Goal: Communication & Community: Answer question/provide support

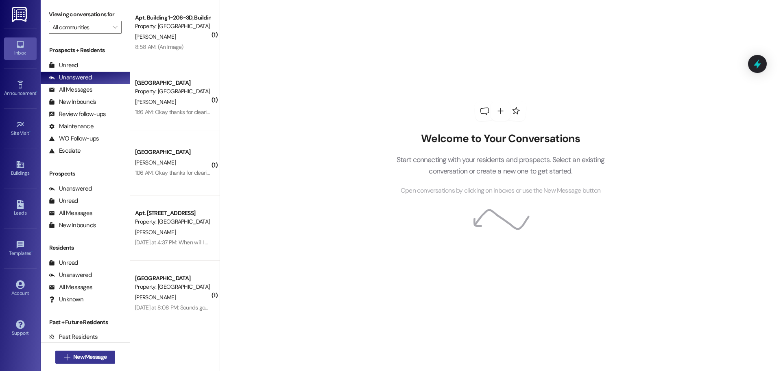
click at [83, 356] on span "New Message" at bounding box center [89, 356] width 33 height 9
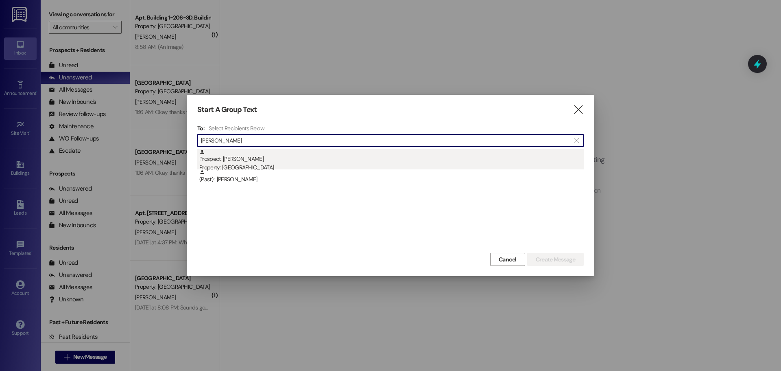
type input "[PERSON_NAME]"
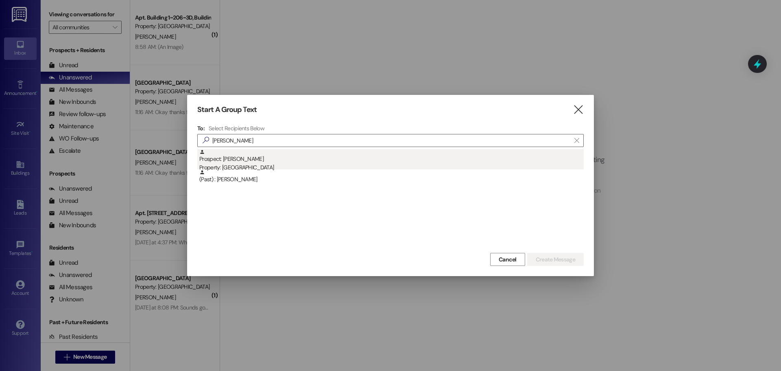
click at [277, 164] on div "Property: [GEOGRAPHIC_DATA]" at bounding box center [391, 167] width 384 height 9
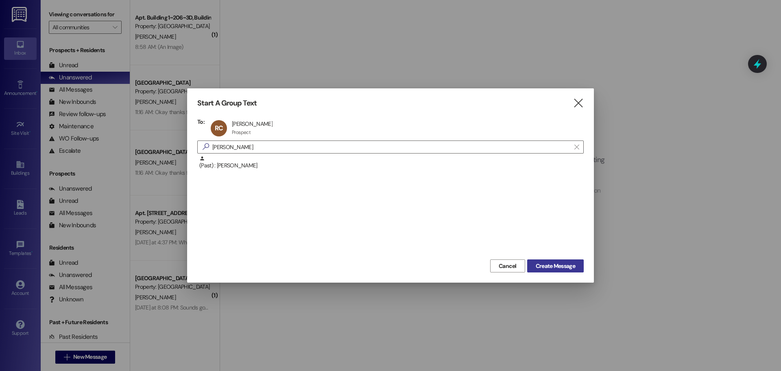
click at [577, 265] on span "Create Message" at bounding box center [555, 266] width 43 height 9
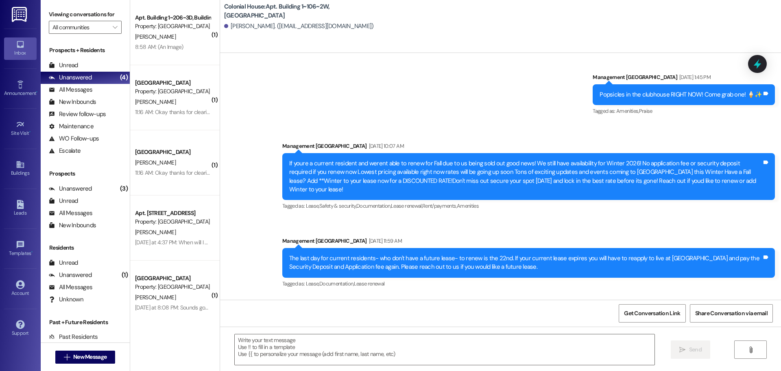
scroll to position [4132, 0]
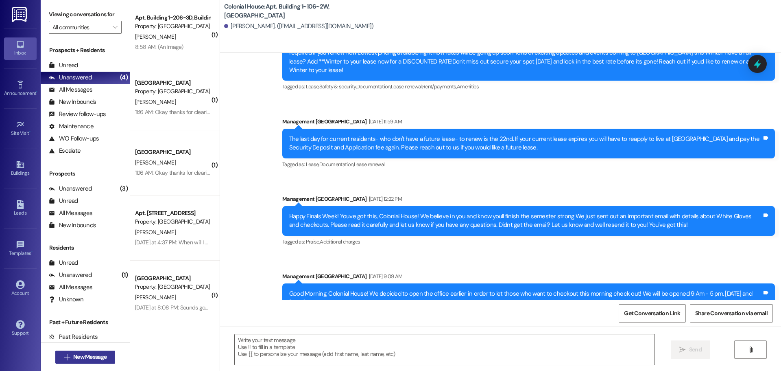
click at [91, 363] on button " New Message" at bounding box center [85, 356] width 60 height 13
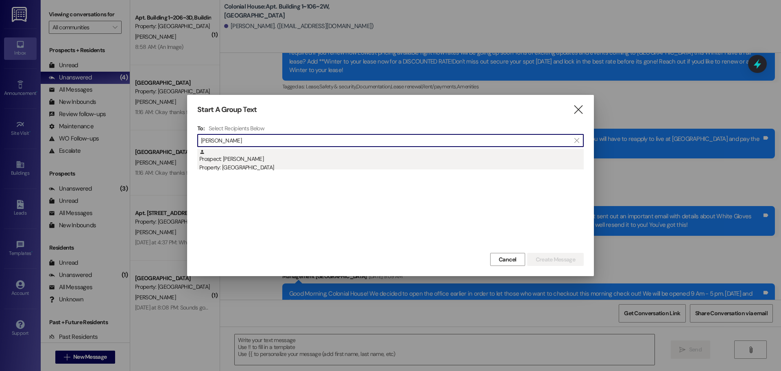
type input "[PERSON_NAME]"
click at [267, 159] on div "Prospect: [PERSON_NAME] Property: [GEOGRAPHIC_DATA]" at bounding box center [391, 160] width 384 height 23
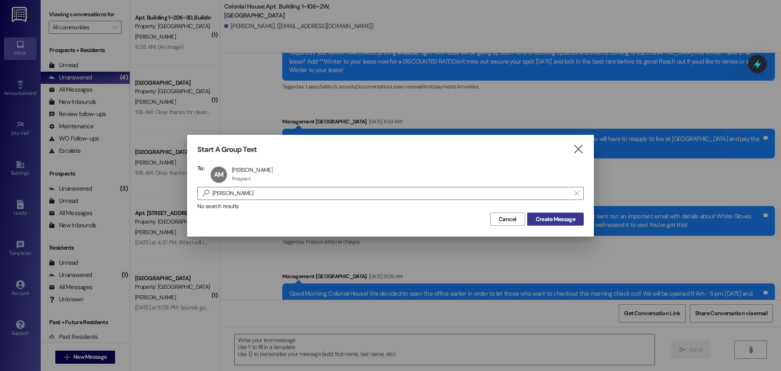
click at [565, 219] on span "Create Message" at bounding box center [555, 219] width 39 height 9
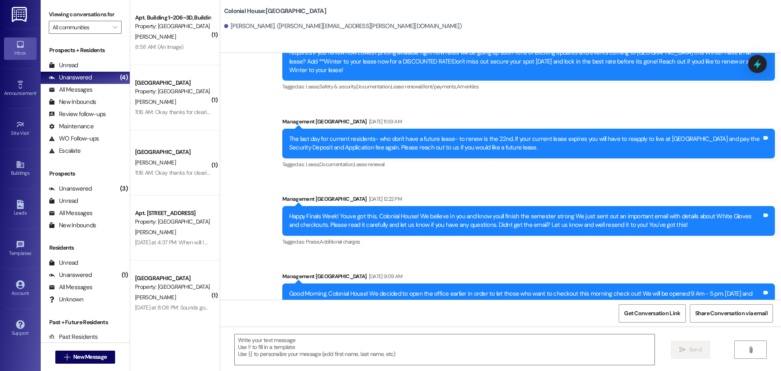
scroll to position [0, 0]
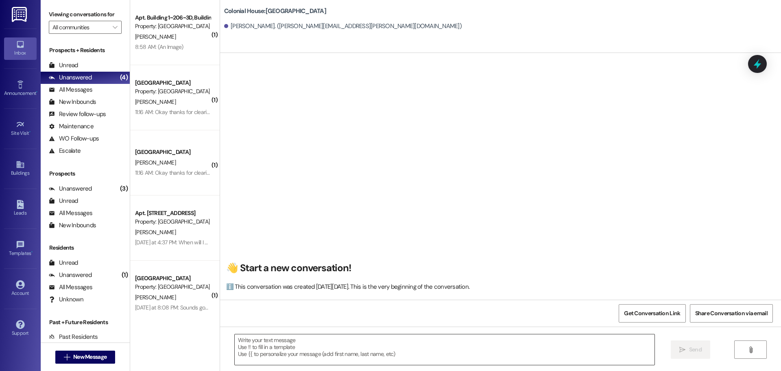
click at [282, 347] on textarea at bounding box center [445, 349] width 420 height 31
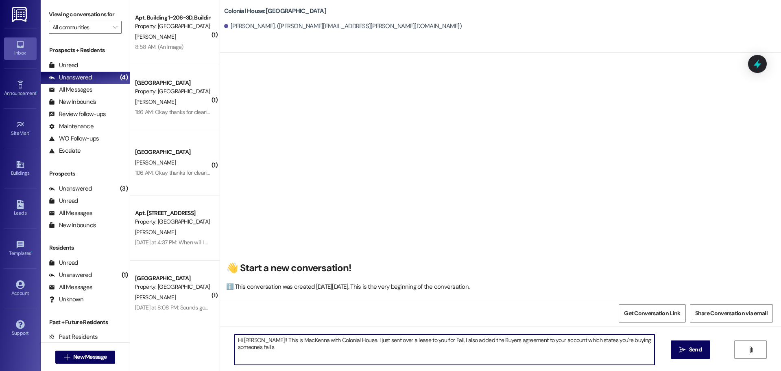
click at [381, 358] on textarea "Hi [PERSON_NAME]!! This is MacKenna with Colonial House. I just sent over a lea…" at bounding box center [445, 349] width 420 height 31
click at [360, 354] on textarea "Hi [PERSON_NAME]!! This is MacKenna with Colonial House. I just sent over a lea…" at bounding box center [445, 349] width 420 height 31
click at [267, 346] on textarea "Hi [PERSON_NAME]!! This is MacKenna with Colonial House. I just sent over a lea…" at bounding box center [445, 349] width 420 height 31
click at [498, 347] on textarea "Hi [PERSON_NAME]!! This is MacKenna with Colonial House. I just sent over a lea…" at bounding box center [445, 349] width 420 height 31
click at [485, 360] on textarea "Hi [PERSON_NAME]!! This is MacKenna with Colonial House. I just sent over a lea…" at bounding box center [445, 349] width 420 height 31
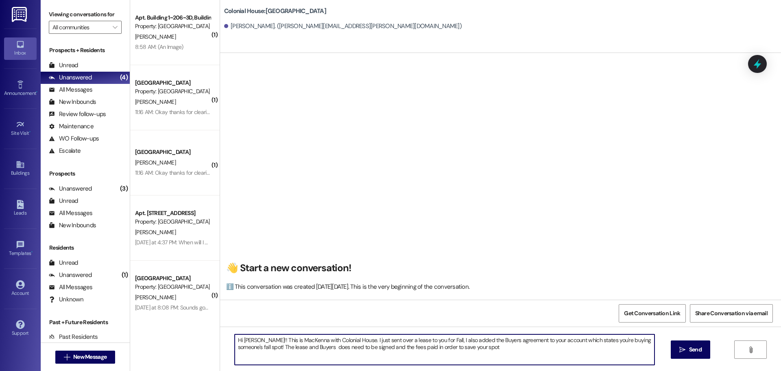
click at [296, 348] on textarea "Hi [PERSON_NAME]!! This is MacKenna with Colonial House. I just sent over a lea…" at bounding box center [445, 349] width 420 height 31
click at [528, 347] on textarea "Hi [PERSON_NAME]!! This is MacKenna with Colonial House. I just sent over a lea…" at bounding box center [445, 349] width 420 height 31
click at [542, 350] on textarea "Hi [PERSON_NAME]!! This is MacKenna with Colonial House. I just sent over a lea…" at bounding box center [445, 349] width 420 height 31
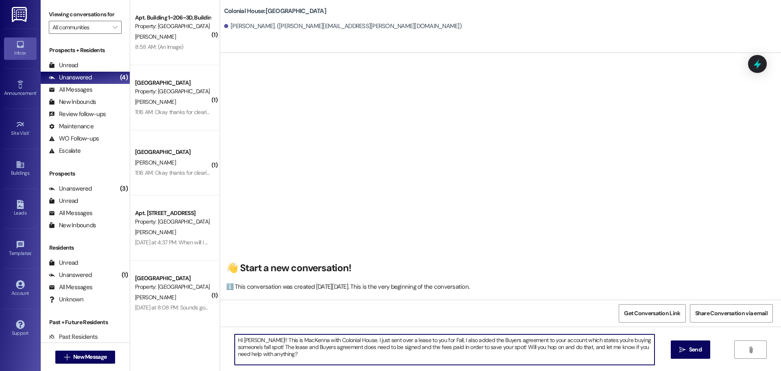
click at [335, 353] on textarea "Hi [PERSON_NAME]!! This is MacKenna with Colonial House. I just sent over a lea…" at bounding box center [445, 349] width 420 height 31
paste textarea "This is MacKenna with Colonial House. I just sent over your Fall lease and also…"
type textarea "Hi [PERSON_NAME]! This is MacKenna with Colonial House. I just sent over your F…"
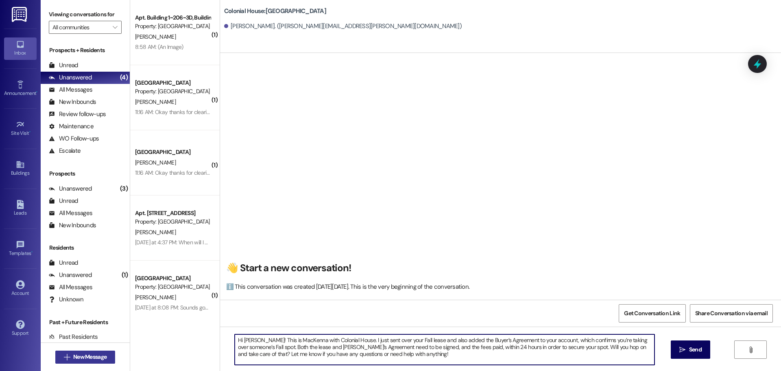
click at [90, 360] on span "New Message" at bounding box center [89, 356] width 33 height 9
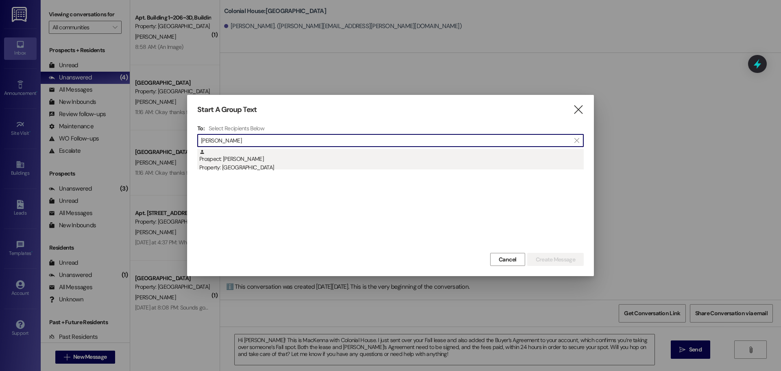
click at [275, 154] on div "Prospect: [PERSON_NAME] Property: [GEOGRAPHIC_DATA]" at bounding box center [391, 160] width 384 height 23
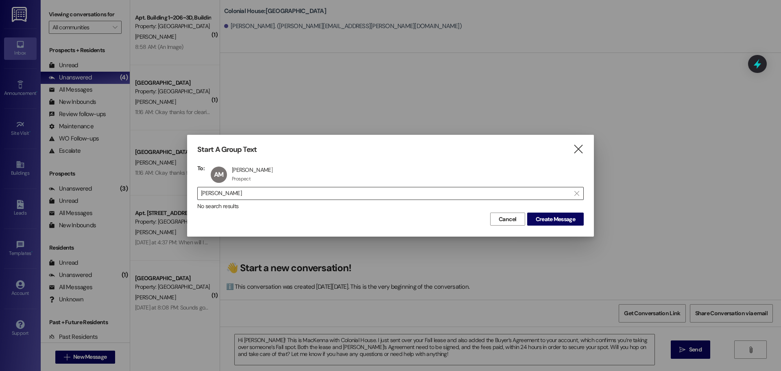
click at [262, 192] on input "[PERSON_NAME]" at bounding box center [385, 193] width 369 height 11
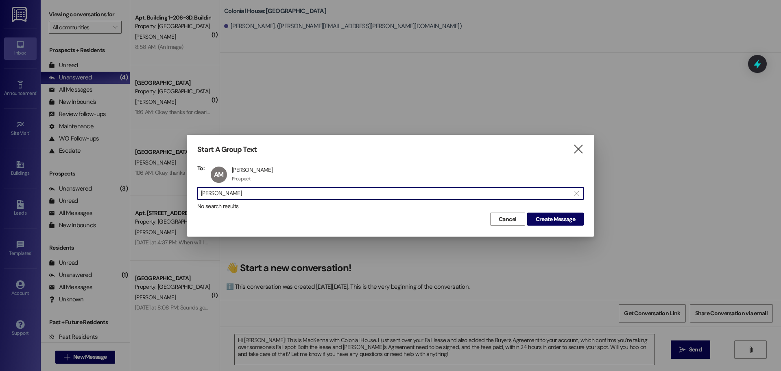
click at [262, 192] on input "[PERSON_NAME]" at bounding box center [385, 193] width 369 height 11
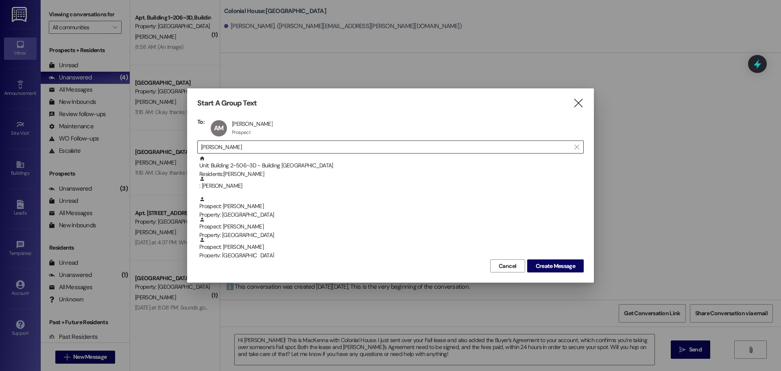
click at [250, 143] on input "[PERSON_NAME]" at bounding box center [385, 146] width 369 height 11
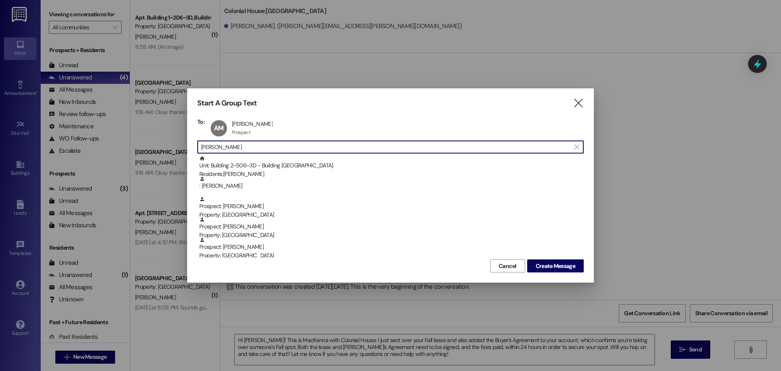
click at [250, 143] on input "[PERSON_NAME]" at bounding box center [385, 146] width 369 height 11
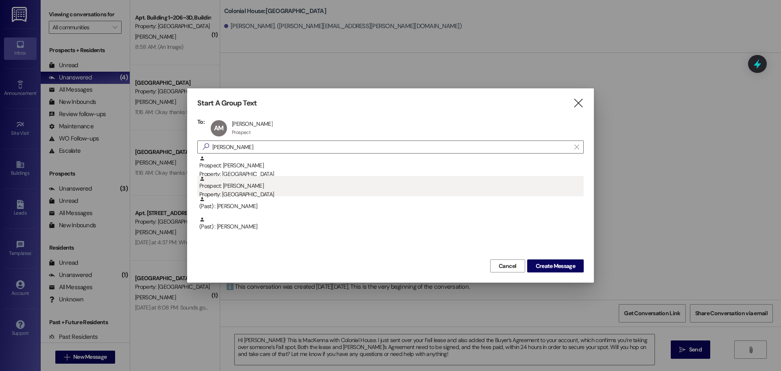
click at [250, 194] on div "Property: [GEOGRAPHIC_DATA]" at bounding box center [391, 194] width 384 height 9
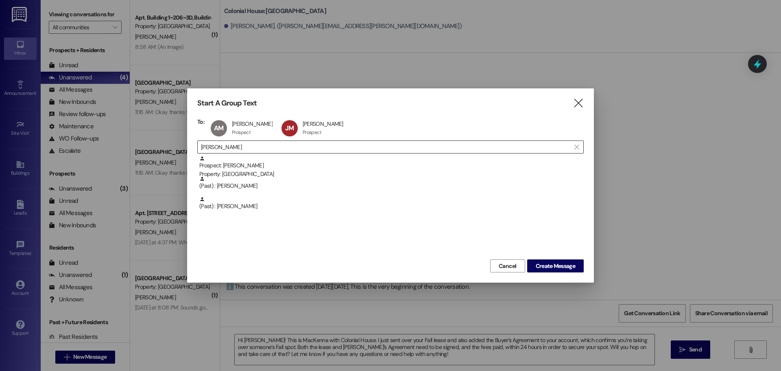
click at [255, 148] on input "[PERSON_NAME]" at bounding box center [385, 146] width 369 height 11
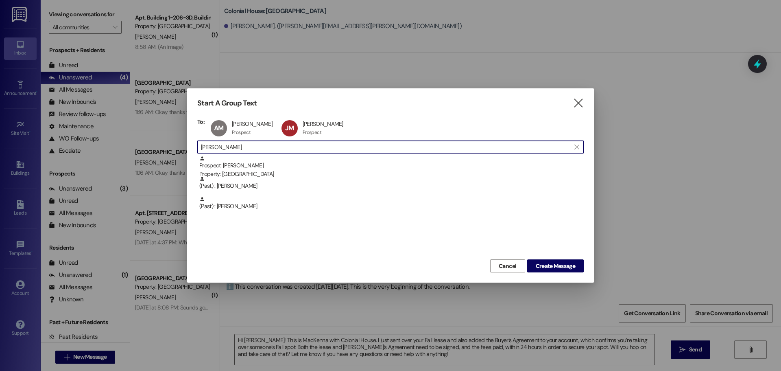
click at [255, 148] on input "[PERSON_NAME]" at bounding box center [385, 146] width 369 height 11
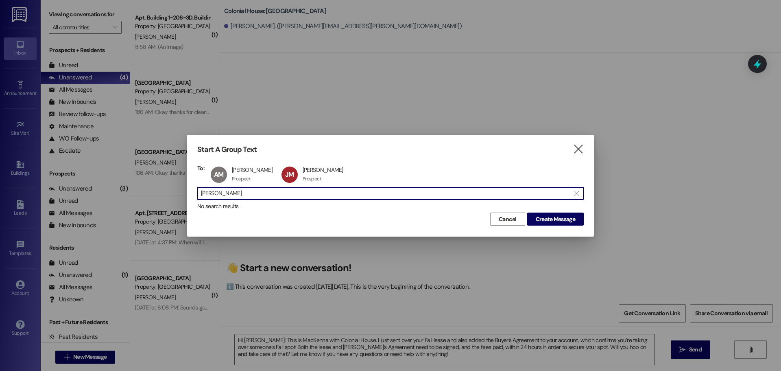
click at [247, 191] on input "[PERSON_NAME]" at bounding box center [385, 193] width 369 height 11
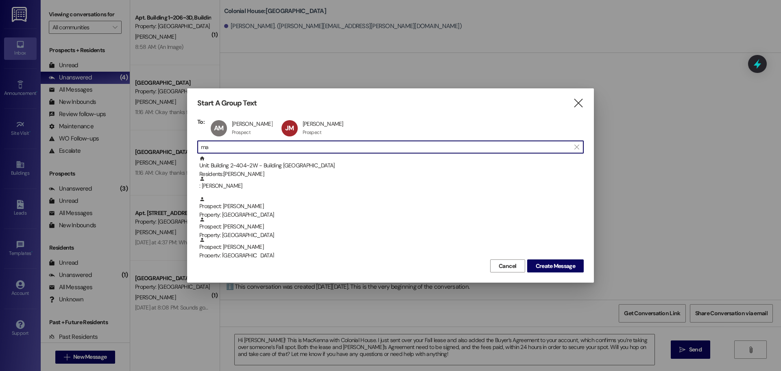
type input "m"
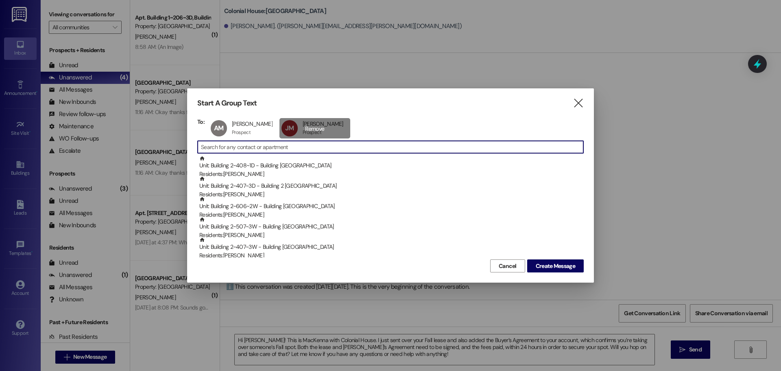
click at [297, 130] on div "JM [PERSON_NAME] [PERSON_NAME] Prospect Prospect click to remove" at bounding box center [315, 128] width 71 height 20
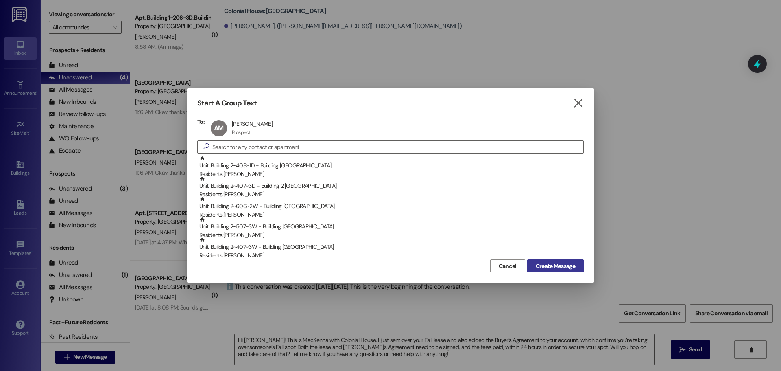
click at [557, 262] on span "Create Message" at bounding box center [555, 266] width 39 height 9
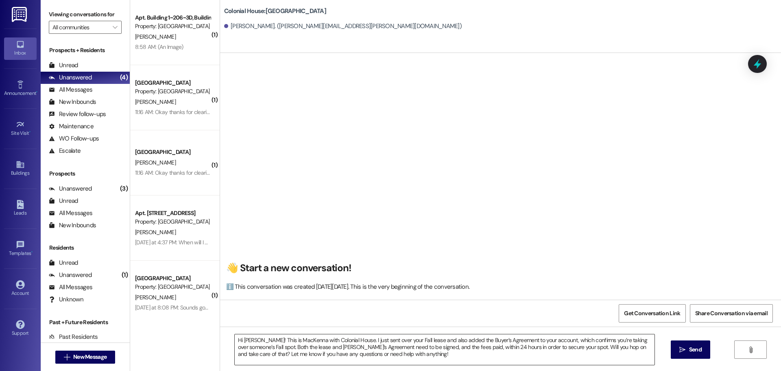
click at [436, 350] on textarea "Hi [PERSON_NAME]! This is MacKenna with Colonial House. I just sent over your F…" at bounding box center [445, 349] width 420 height 31
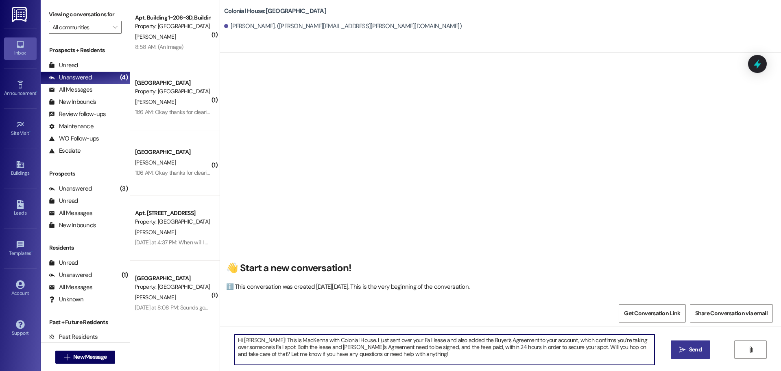
click at [704, 344] on button " Send" at bounding box center [690, 349] width 39 height 18
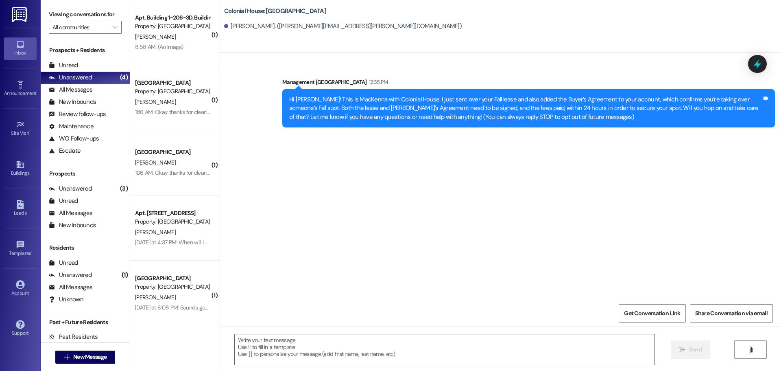
scroll to position [0, 0]
click at [105, 352] on span "New Message" at bounding box center [90, 356] width 37 height 9
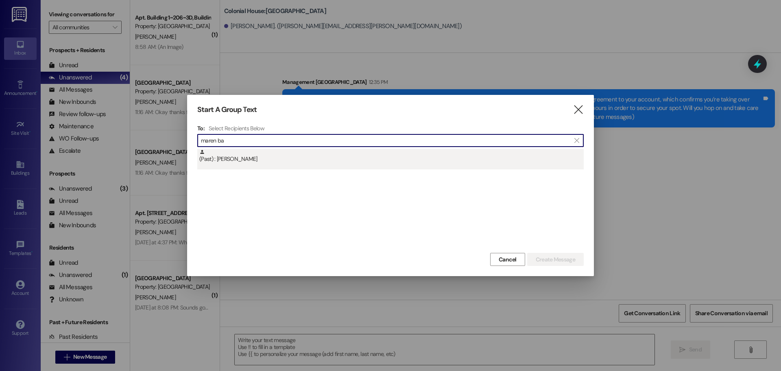
type input "maren ba"
click at [277, 160] on div "(Past) : [PERSON_NAME]" at bounding box center [391, 156] width 384 height 14
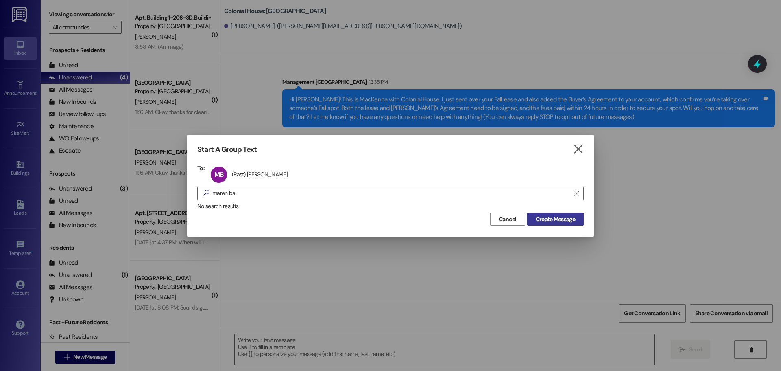
click at [570, 219] on span "Create Message" at bounding box center [555, 219] width 39 height 9
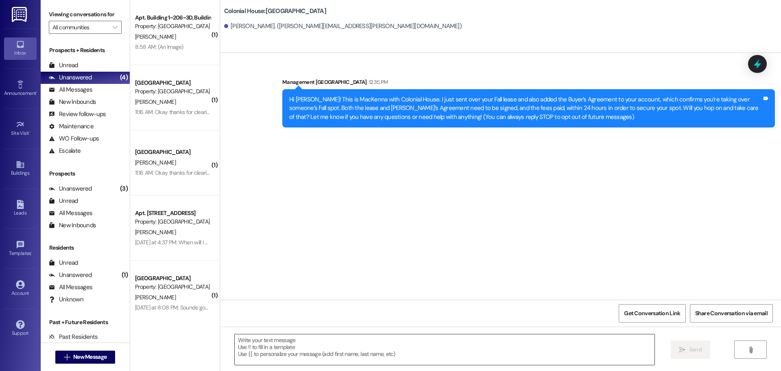
click at [248, 354] on textarea at bounding box center [445, 349] width 420 height 31
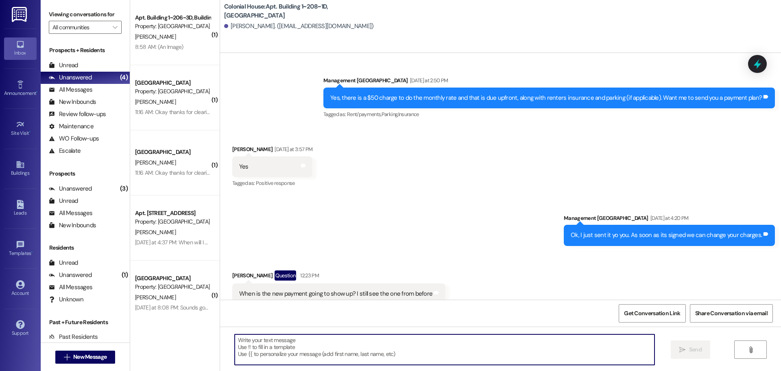
scroll to position [14629, 0]
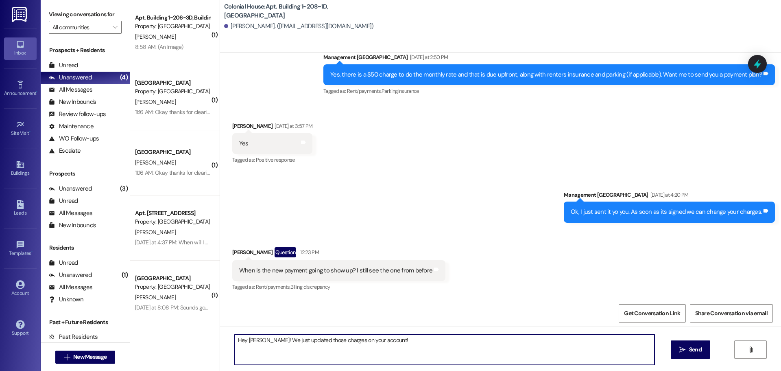
click at [248, 354] on textarea "Hey [PERSON_NAME]! We just updated those charges on your account!" at bounding box center [445, 349] width 420 height 31
type textarea "Hey [PERSON_NAME]! We just updated those charges on your account!"
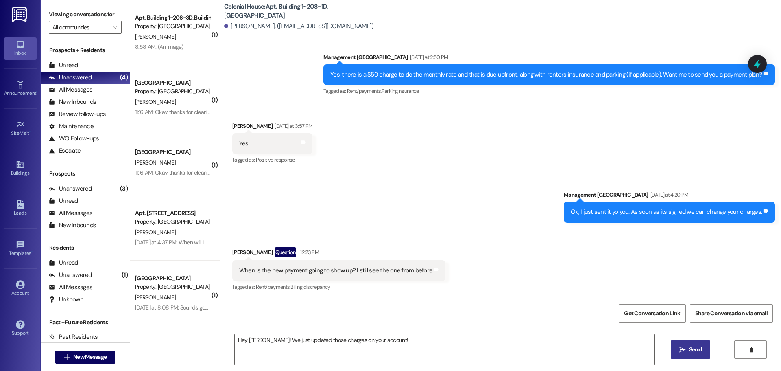
click at [682, 346] on icon "" at bounding box center [682, 349] width 6 height 7
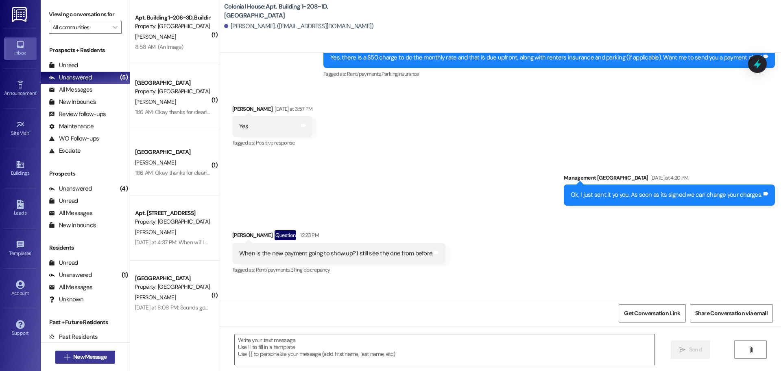
click at [86, 357] on span "New Message" at bounding box center [89, 356] width 33 height 9
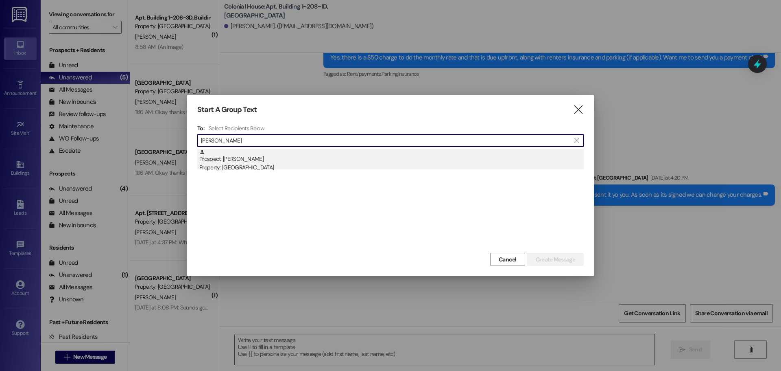
type input "[PERSON_NAME]"
click at [242, 175] on div "Prospect: [PERSON_NAME] Property: [GEOGRAPHIC_DATA]" at bounding box center [390, 200] width 387 height 102
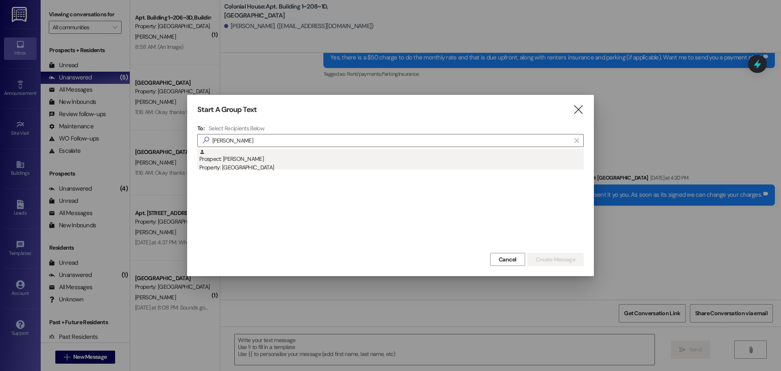
click at [245, 161] on div "Prospect: [PERSON_NAME] Property: [GEOGRAPHIC_DATA]" at bounding box center [391, 160] width 384 height 23
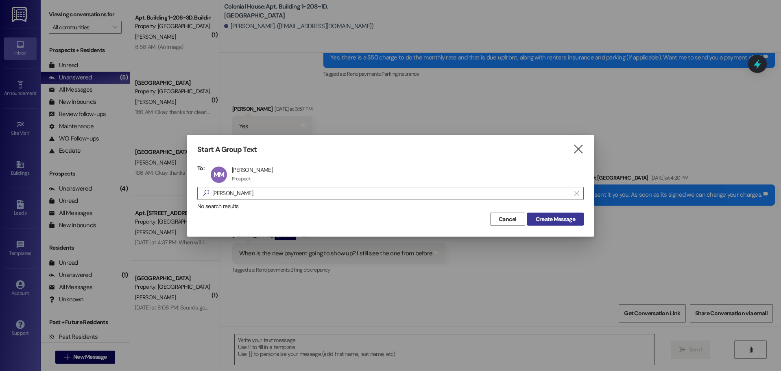
click at [553, 216] on span "Create Message" at bounding box center [555, 219] width 39 height 9
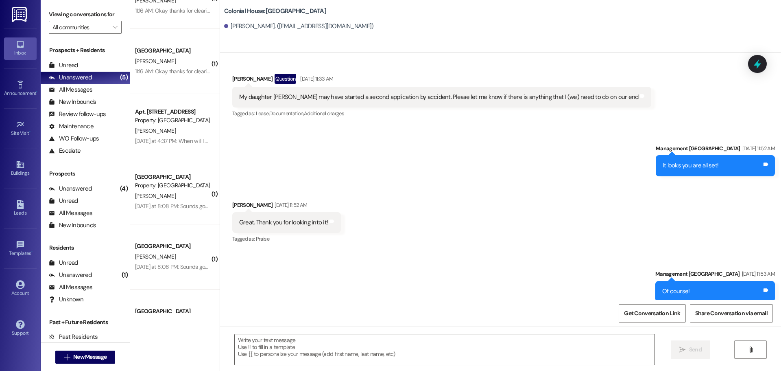
scroll to position [0, 0]
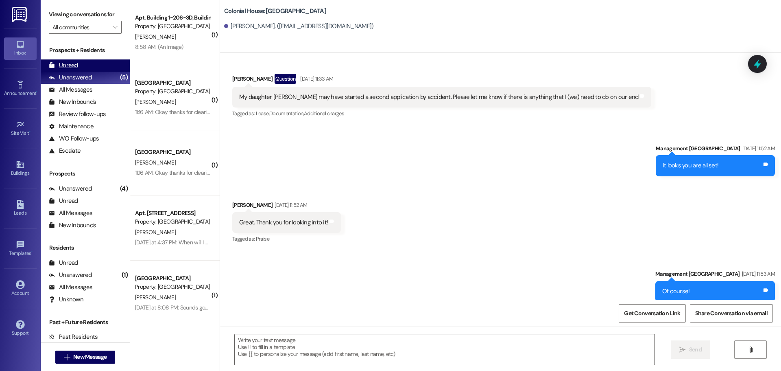
click at [102, 66] on div "Unread (0)" at bounding box center [85, 65] width 89 height 12
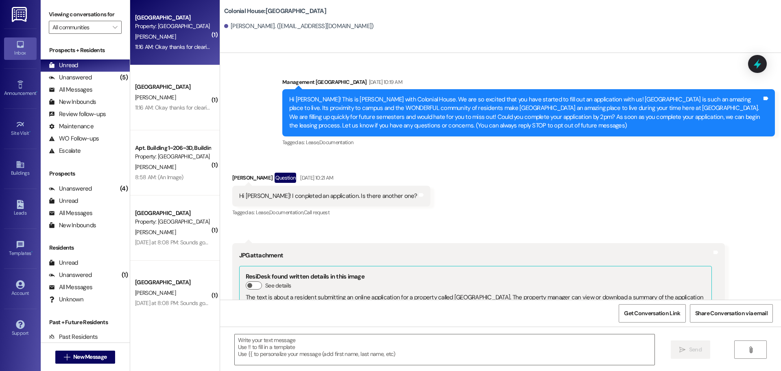
drag, startPoint x: 212, startPoint y: 77, endPoint x: 203, endPoint y: 54, distance: 24.9
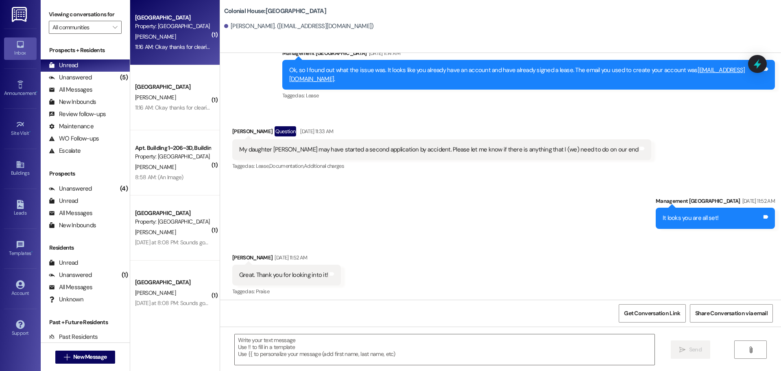
scroll to position [462, 0]
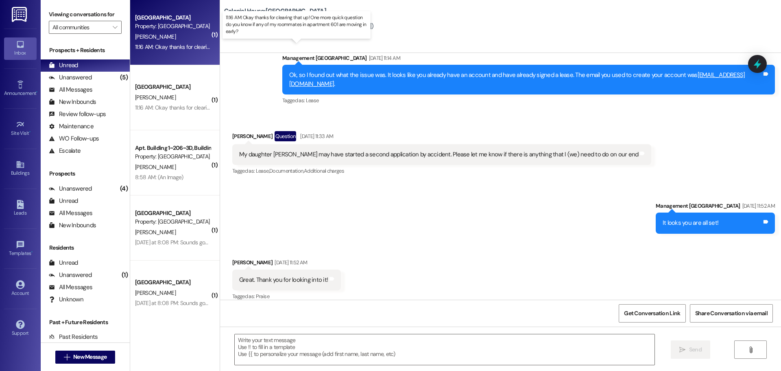
click at [181, 48] on div "11:16 AM: Okay thanks for clearing that up! One more quick question do you know…" at bounding box center [303, 46] width 337 height 7
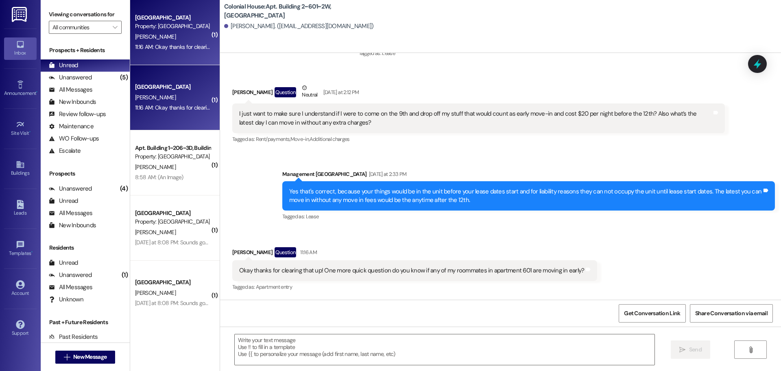
scroll to position [11744, 0]
